Goal: Information Seeking & Learning: Learn about a topic

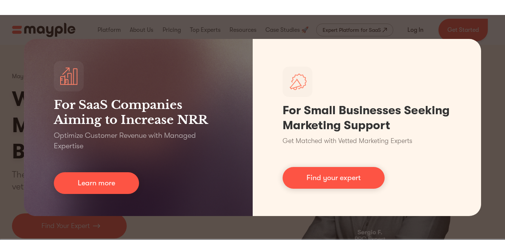
click at [485, 47] on div "For SaaS Companies Aiming to Increase NRR Optimize Customer Revenue with Manage…" at bounding box center [252, 127] width 505 height 225
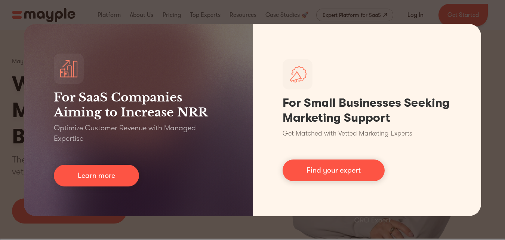
click at [400, 19] on div "For SaaS Companies Aiming to Increase NRR Optimize Customer Revenue with Manage…" at bounding box center [252, 120] width 505 height 240
click at [395, 17] on div "For SaaS Companies Aiming to Increase NRR Optimize Customer Revenue with Manage…" at bounding box center [252, 120] width 505 height 240
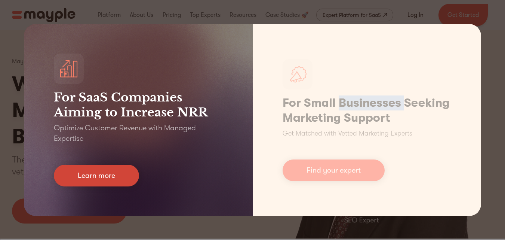
click at [80, 178] on link "Learn more" at bounding box center [96, 175] width 85 height 22
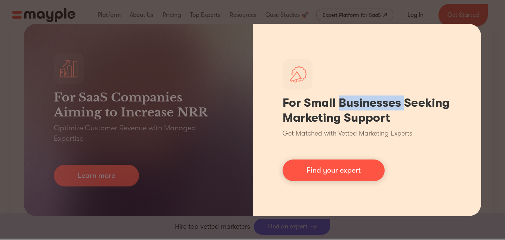
scroll to position [770, 0]
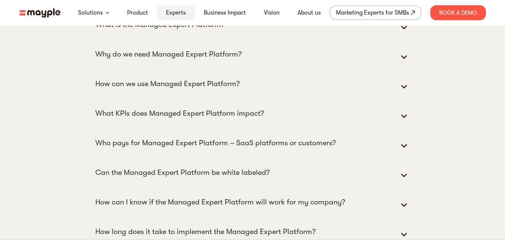
scroll to position [3364, 0]
